Goal: Task Accomplishment & Management: Manage account settings

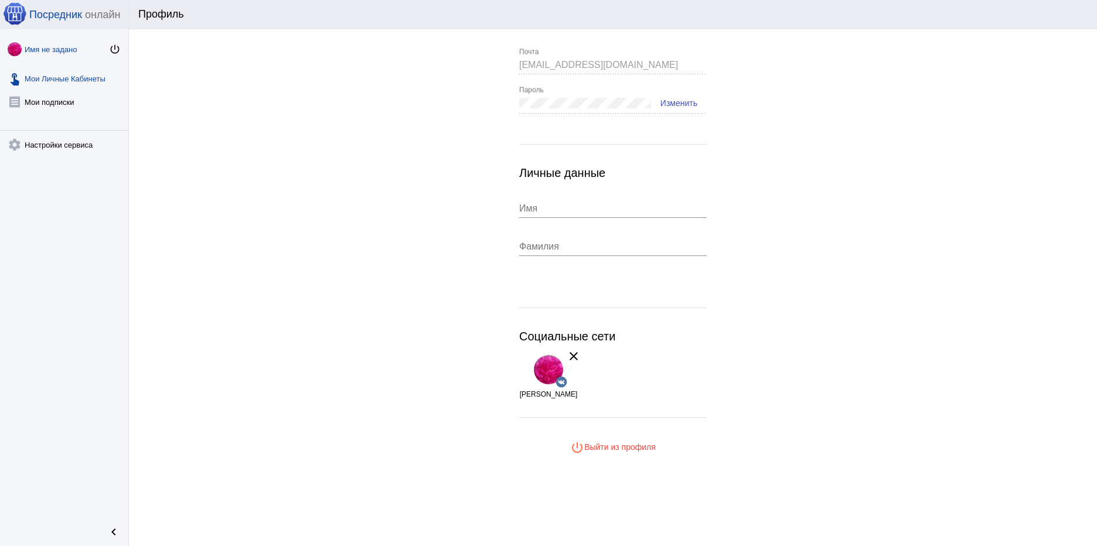
click at [60, 76] on link "touch_app Мои Личные Кабинеты" at bounding box center [64, 75] width 128 height 23
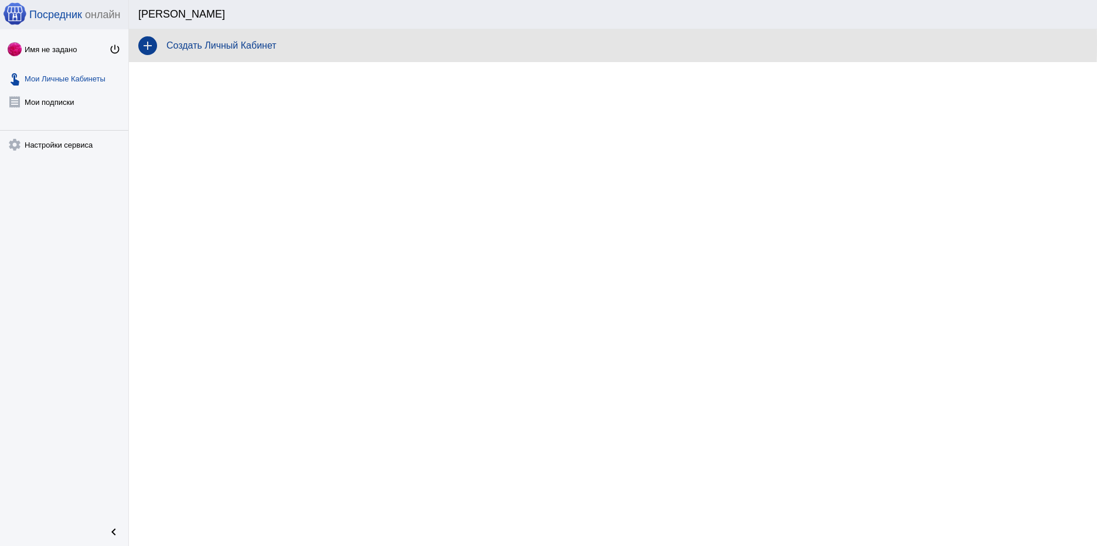
click at [224, 44] on h4 "Создать Личный Кабинет" at bounding box center [626, 45] width 921 height 11
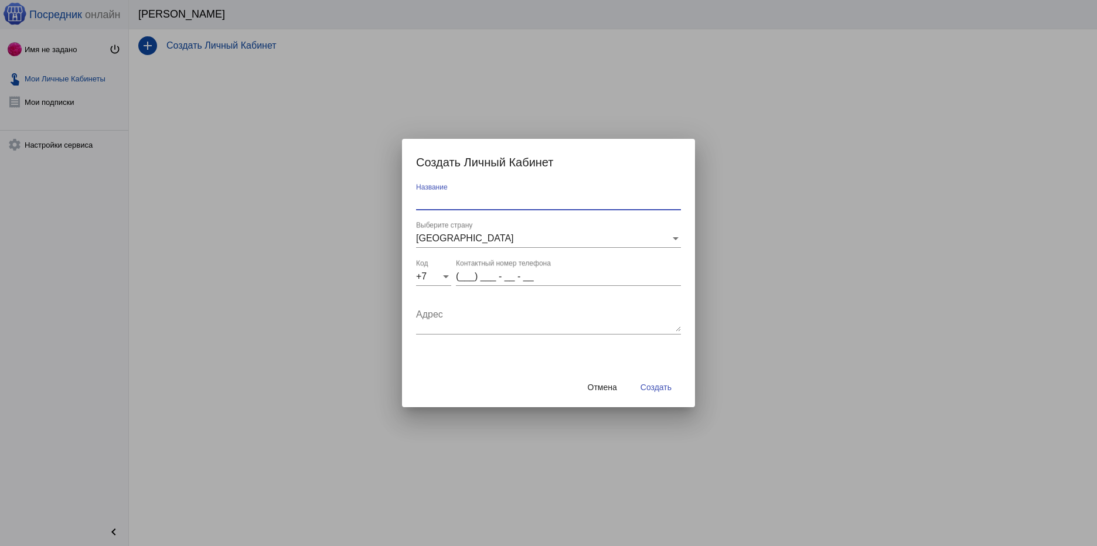
click at [445, 198] on input "Название" at bounding box center [548, 200] width 265 height 11
click at [282, 185] on div at bounding box center [548, 273] width 1097 height 546
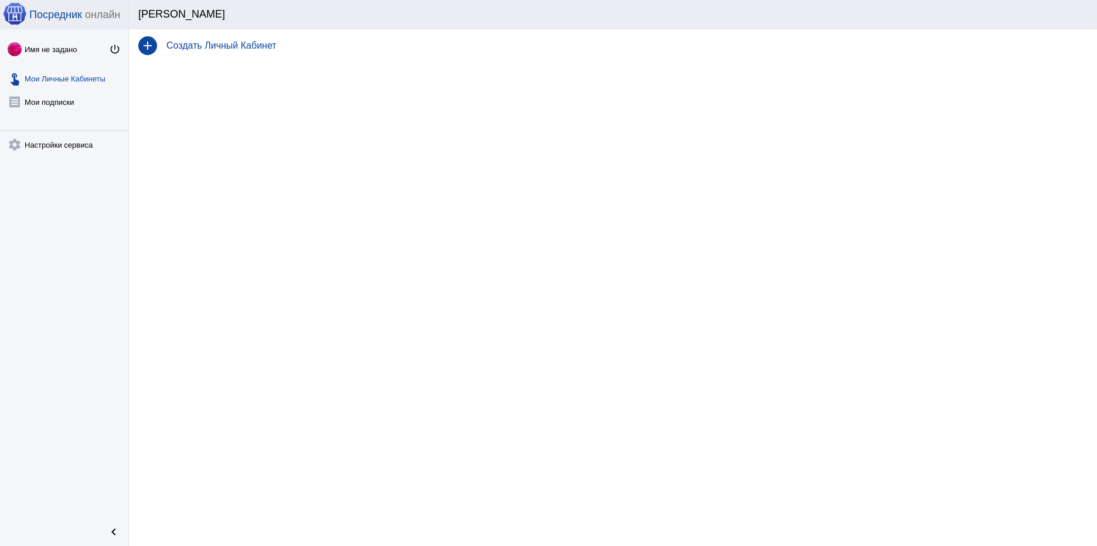
click at [216, 41] on h4 "Создать Личный Кабинет" at bounding box center [626, 45] width 921 height 11
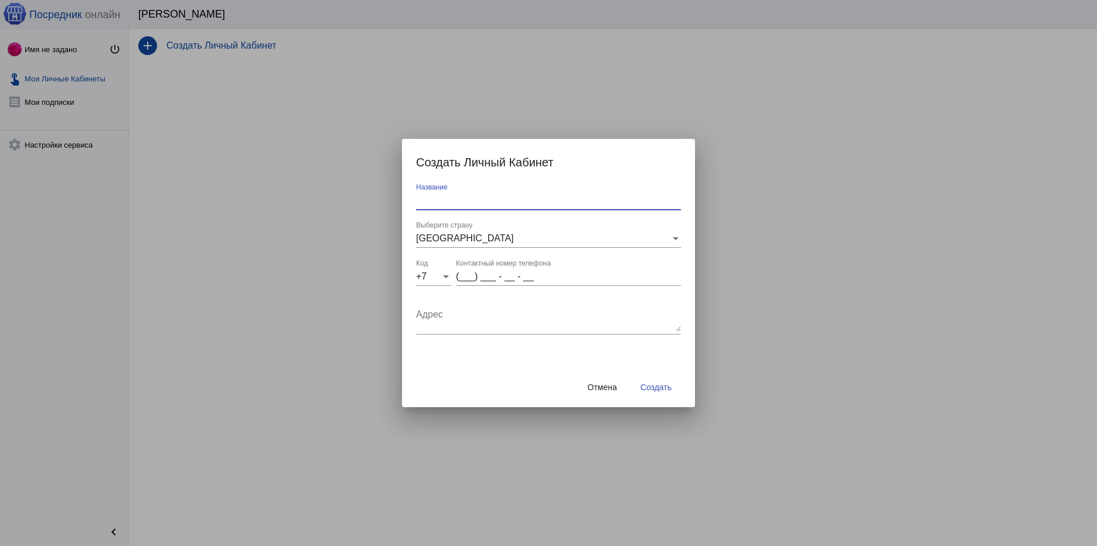
click at [469, 203] on input "Название" at bounding box center [548, 200] width 265 height 11
click at [465, 274] on input "(___) ___ - __ - __" at bounding box center [568, 276] width 225 height 11
type input "(953) 230 - 29 - 58"
type textarea "улица Винатовского, 66 RU"
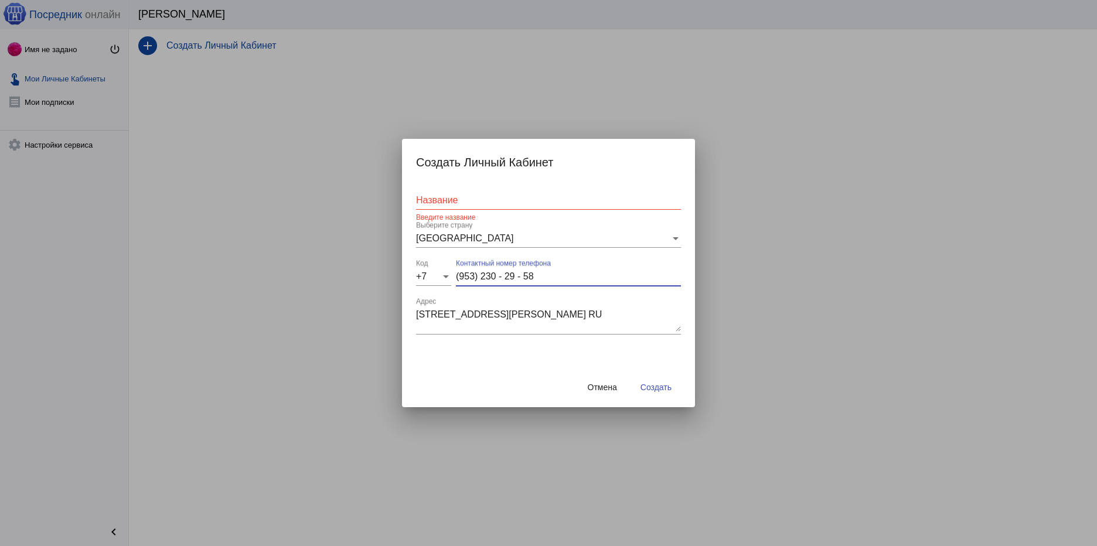
type input "(953) 230 - 29 - 58"
click at [554, 314] on textarea "улица Винатовского, 66 RU" at bounding box center [548, 319] width 265 height 23
type textarea "у"
click at [613, 192] on div "Название" at bounding box center [548, 196] width 265 height 26
type input "G"
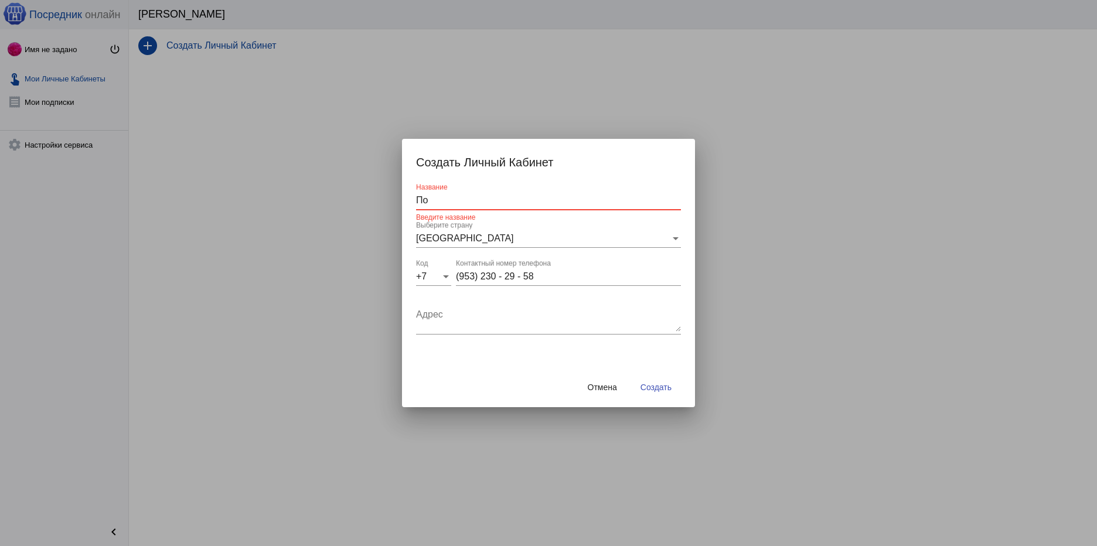
type input "П"
type input "Л"
type input "Посредник сборы"
click at [609, 391] on span "Отмена" at bounding box center [602, 387] width 29 height 9
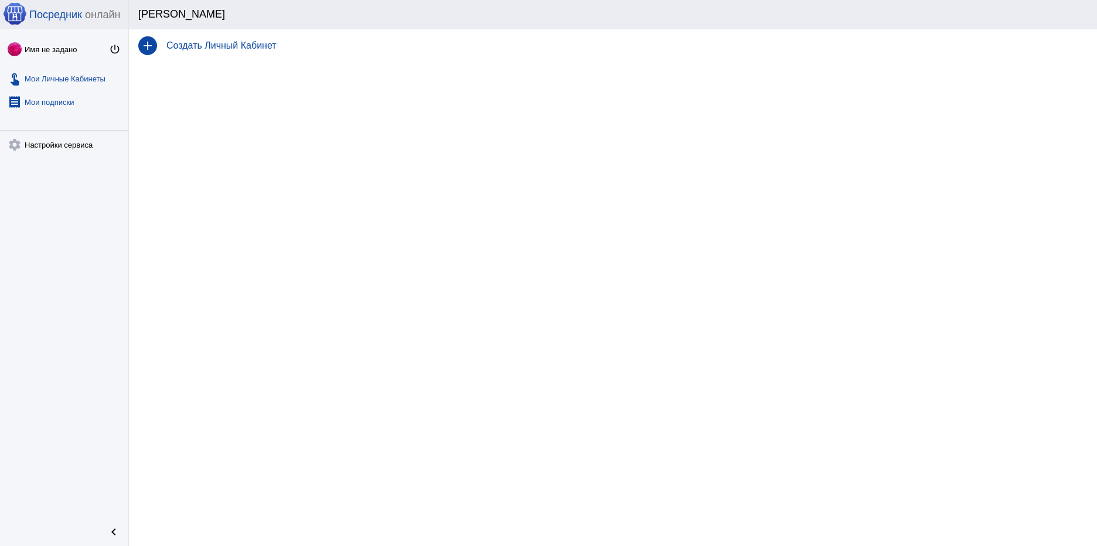
click at [59, 103] on link "receipt Мои подписки" at bounding box center [64, 99] width 128 height 23
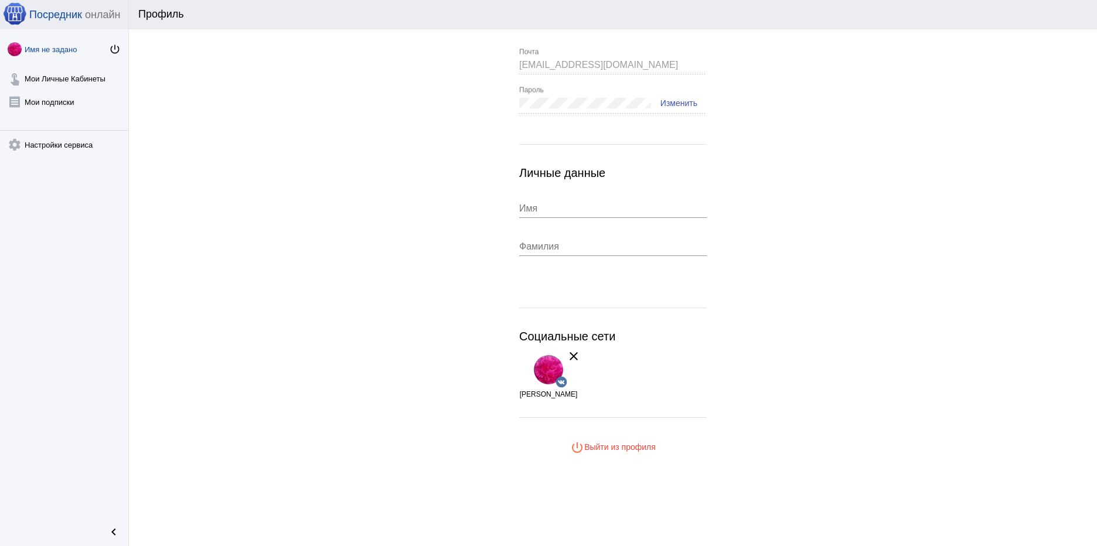
click at [674, 101] on span "Изменить" at bounding box center [678, 102] width 37 height 9
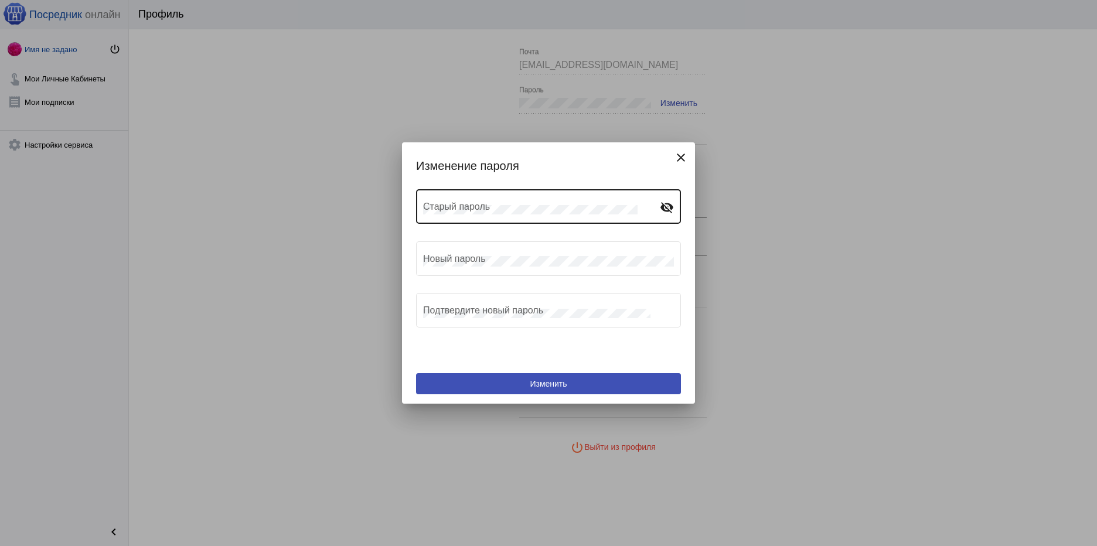
click at [670, 210] on mat-icon "visibility_off" at bounding box center [667, 207] width 14 height 14
click at [798, 221] on div at bounding box center [548, 273] width 1097 height 546
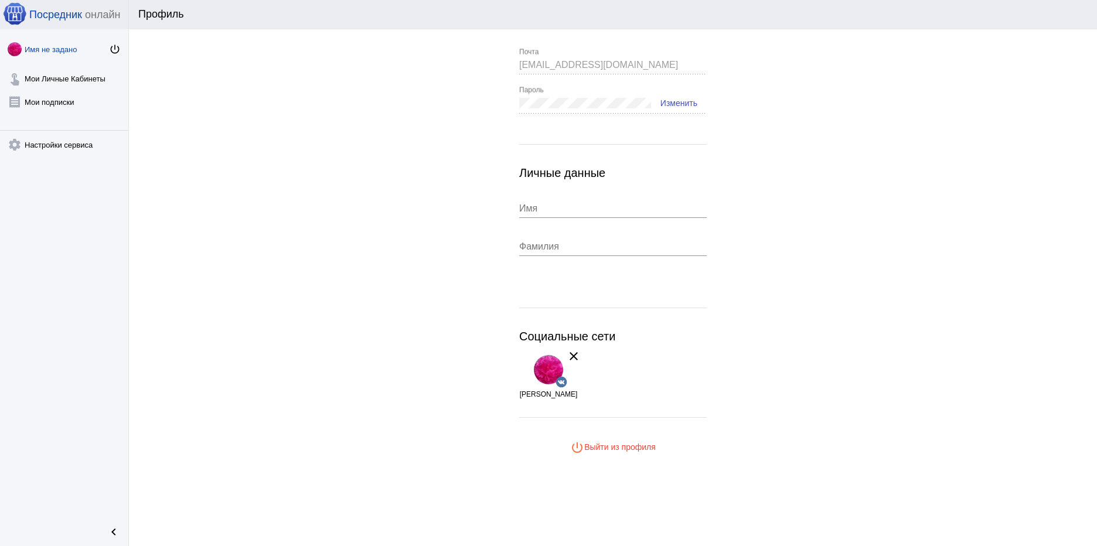
click at [684, 104] on span "Изменить" at bounding box center [678, 102] width 37 height 9
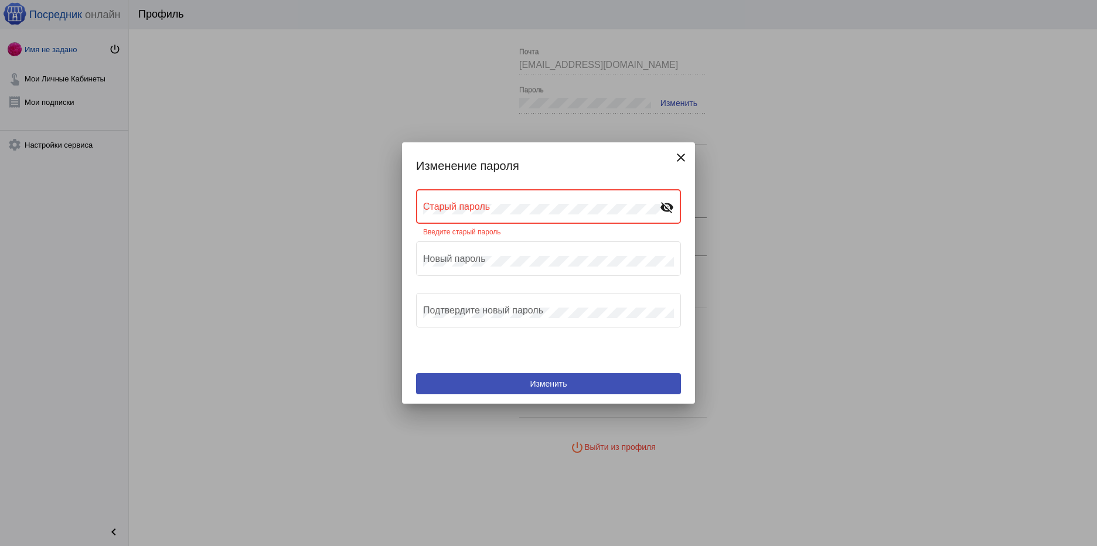
click at [668, 208] on mat-icon "visibility_off" at bounding box center [667, 207] width 14 height 14
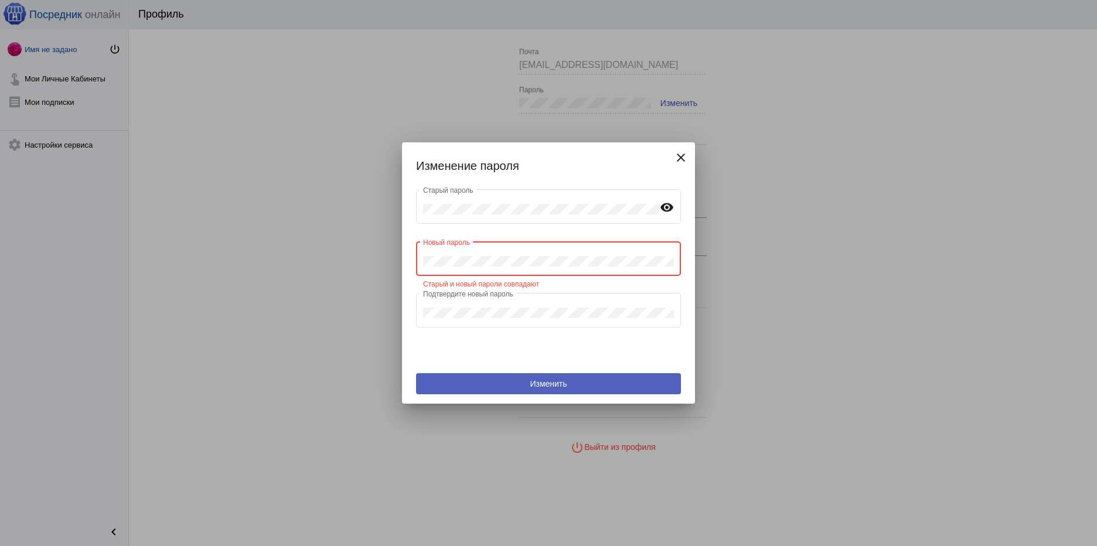
click at [597, 383] on button "Изменить" at bounding box center [548, 383] width 265 height 21
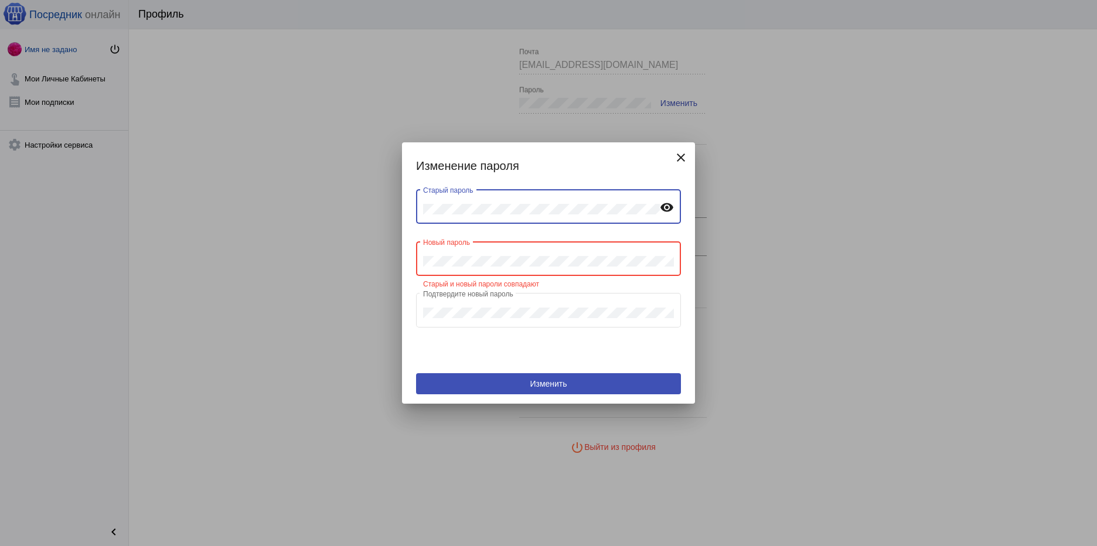
click at [421, 207] on div "Старый пароль visibility" at bounding box center [548, 205] width 265 height 37
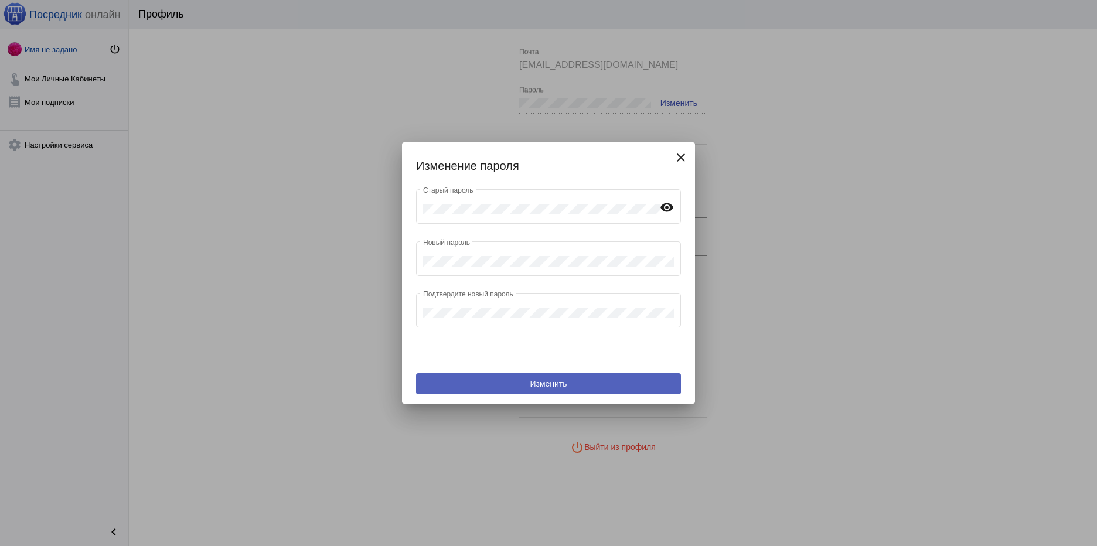
click at [548, 385] on span "Изменить" at bounding box center [548, 383] width 37 height 9
click at [675, 158] on mat-icon "close" at bounding box center [681, 158] width 14 height 14
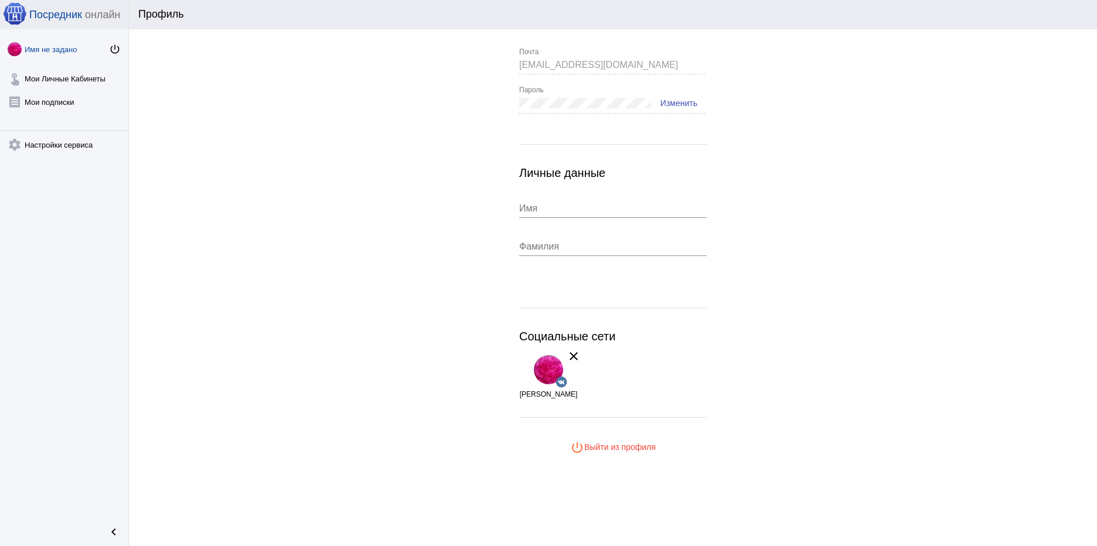
click at [671, 105] on span "Изменить" at bounding box center [678, 102] width 37 height 9
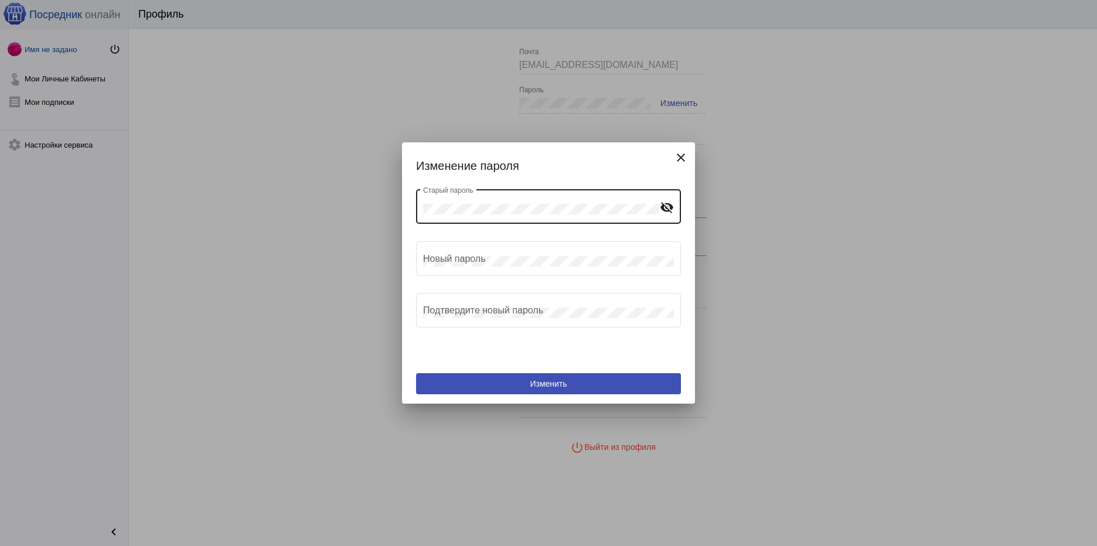
click at [668, 208] on mat-icon "visibility_off" at bounding box center [667, 207] width 14 height 14
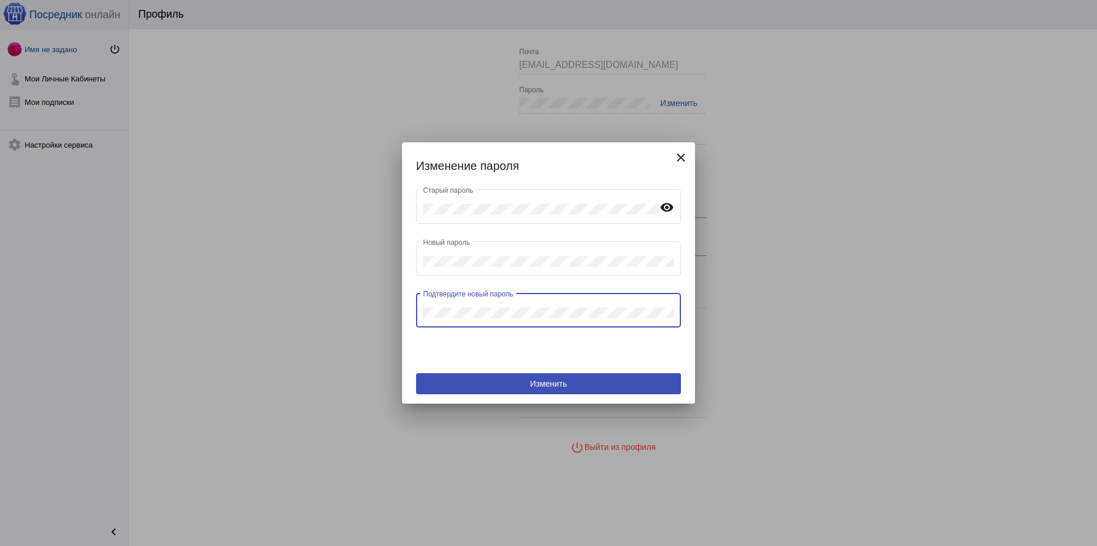
click at [564, 384] on span "Изменить" at bounding box center [548, 383] width 37 height 9
click at [672, 159] on button "close" at bounding box center [680, 156] width 23 height 23
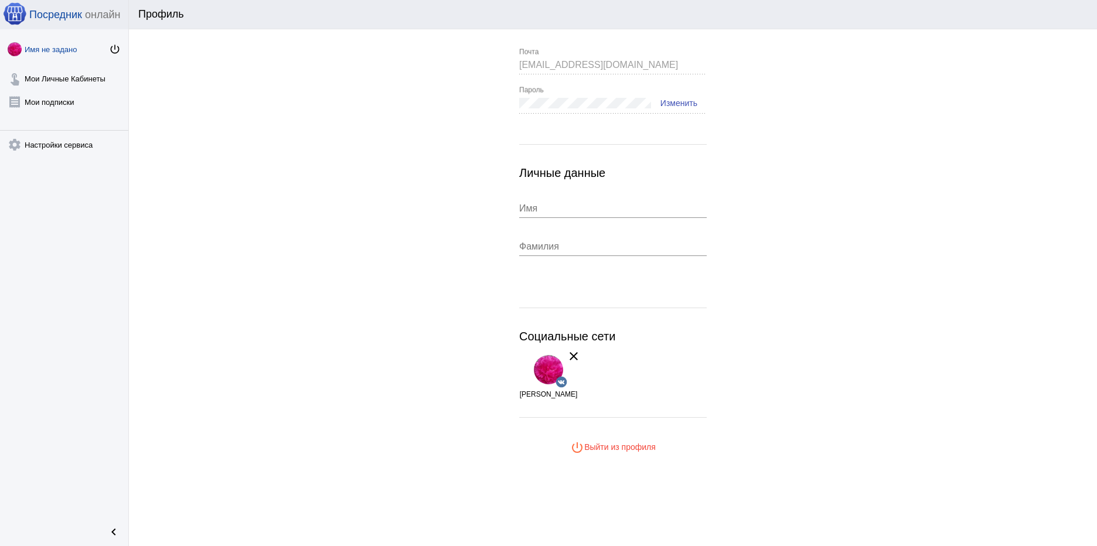
click at [941, 300] on app-user-info "dioririna777@gmail.com Почта Пароль Изменить Личные данные Имя Фамилия Социальн…" at bounding box center [613, 252] width 968 height 409
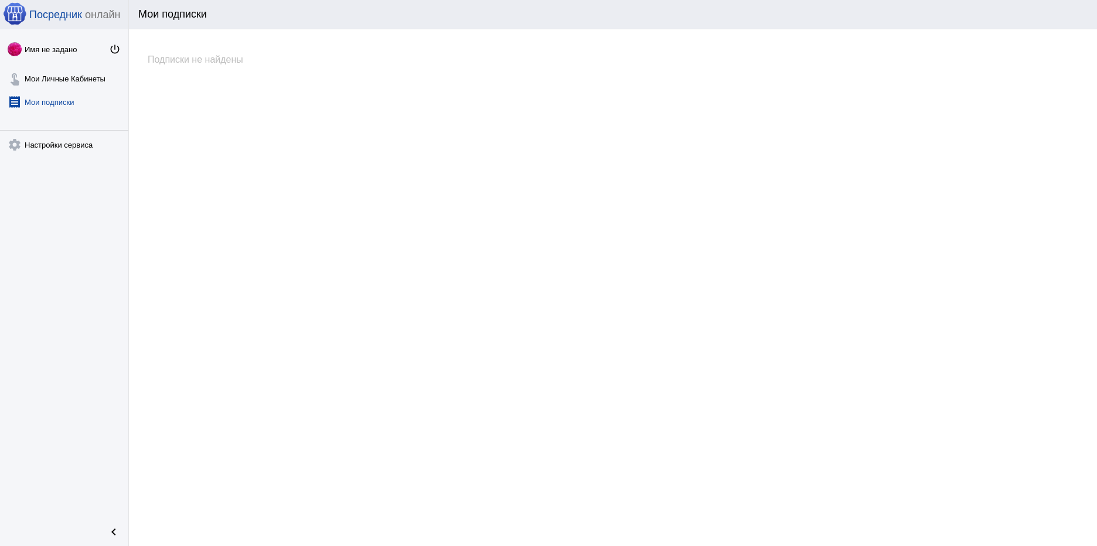
click at [13, 14] on img at bounding box center [14, 13] width 23 height 23
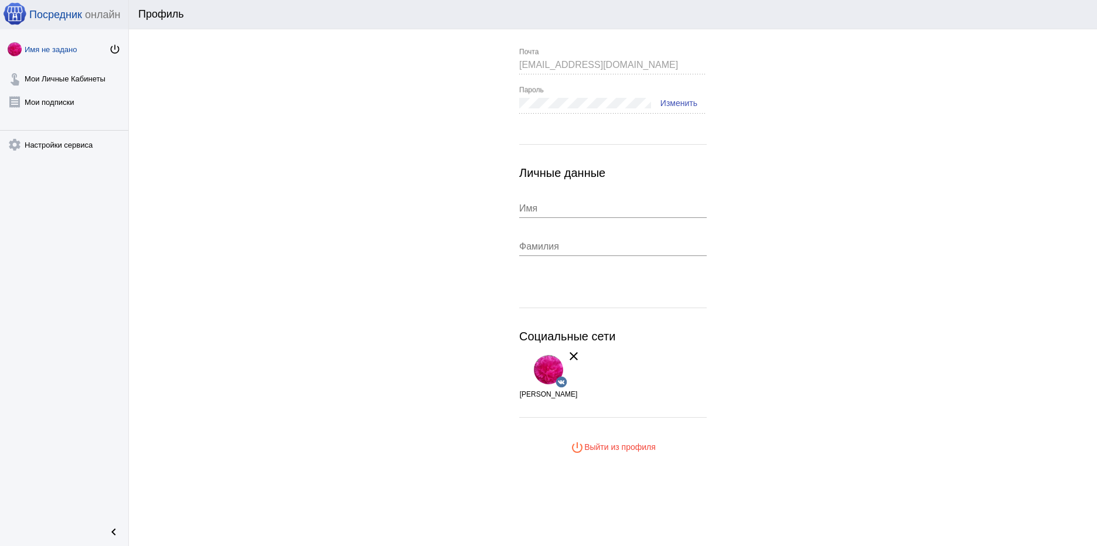
click at [577, 359] on mat-icon "clear" at bounding box center [573, 356] width 14 height 14
click at [549, 365] on img at bounding box center [548, 369] width 29 height 29
